Goal: Information Seeking & Learning: Check status

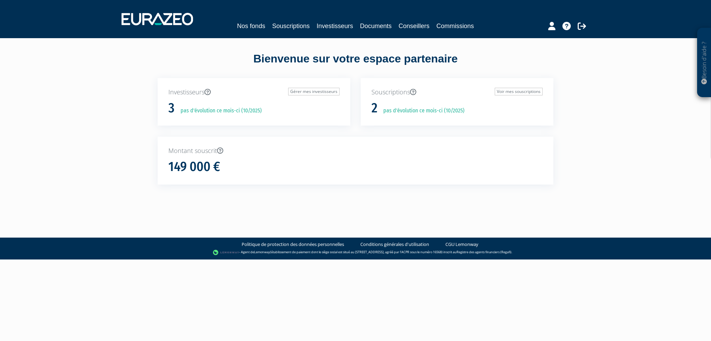
click at [290, 21] on div "Nos fonds Souscriptions Investisseurs Documents Conseillers Commissions" at bounding box center [355, 19] width 479 height 26
click at [290, 30] on link "Souscriptions" at bounding box center [291, 26] width 38 height 10
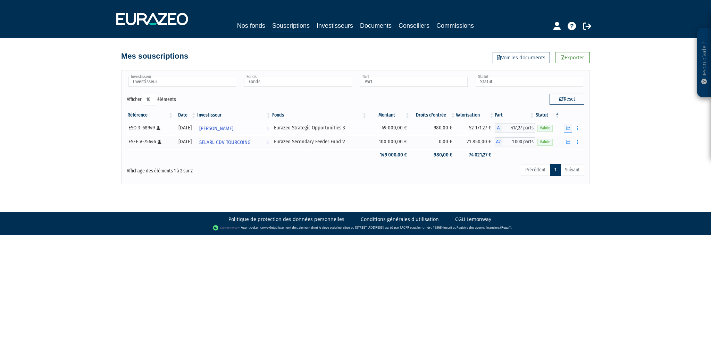
click at [570, 127] on icon "button" at bounding box center [568, 128] width 5 height 5
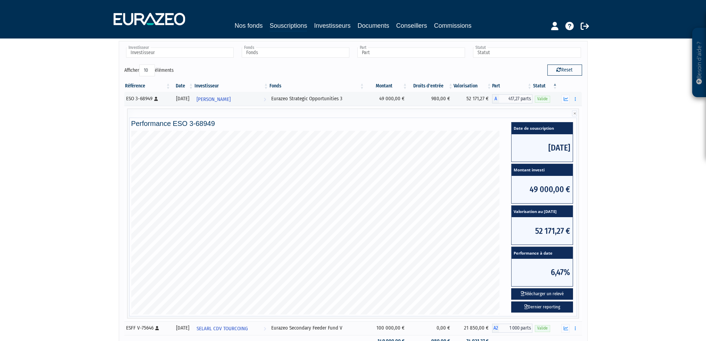
scroll to position [69, 0]
